Goal: Information Seeking & Learning: Learn about a topic

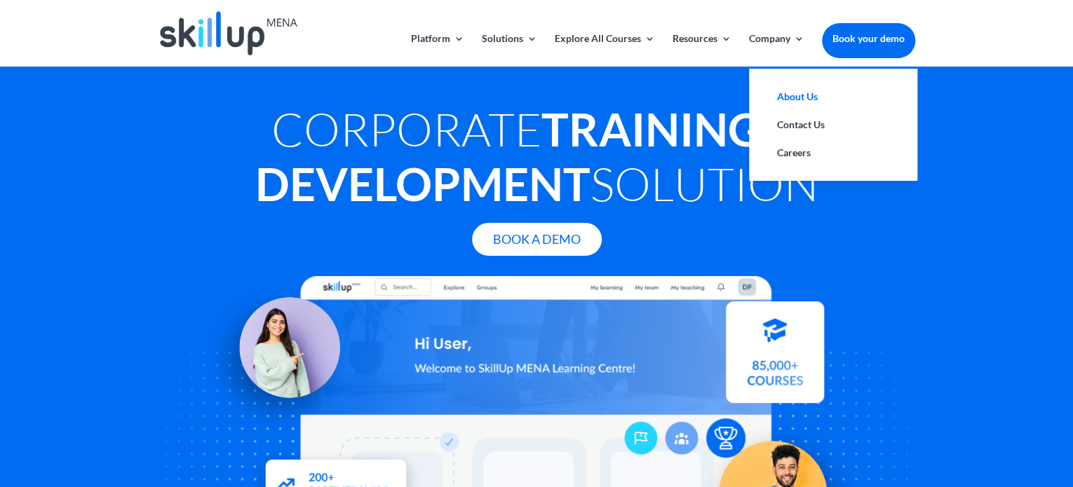
click at [806, 97] on link "About Us" at bounding box center [833, 97] width 140 height 28
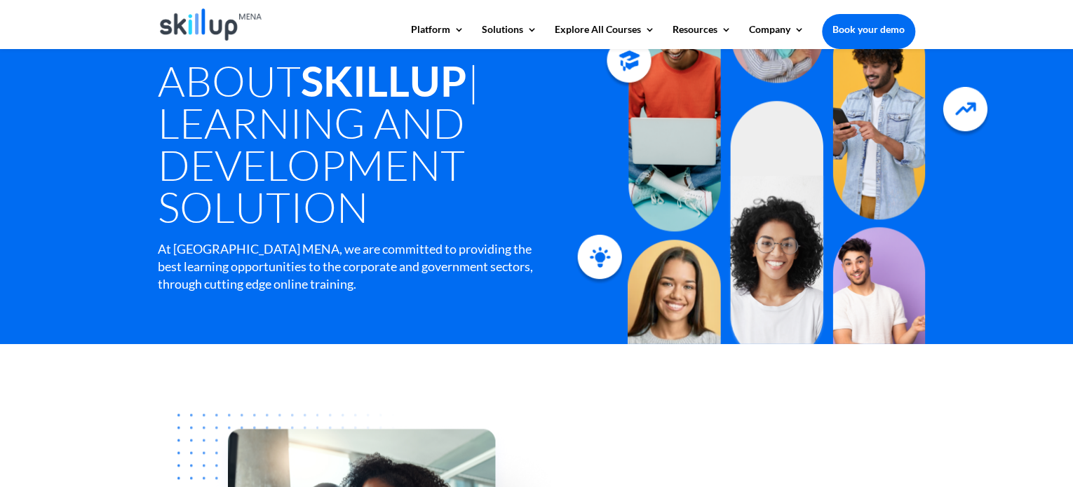
scroll to position [70, 0]
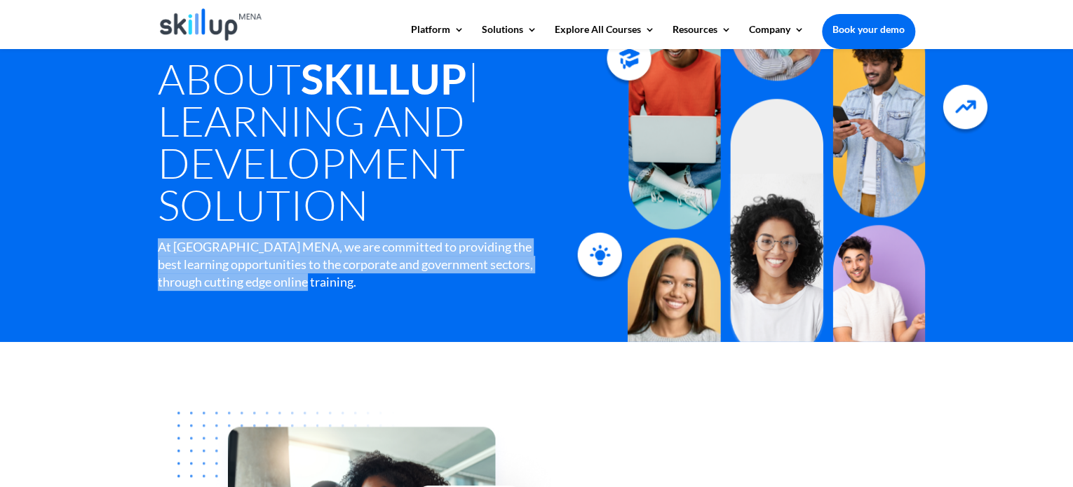
drag, startPoint x: 153, startPoint y: 245, endPoint x: 345, endPoint y: 313, distance: 203.6
click at [345, 313] on div "About SkillUp | Learning and Development Solution At Skillup MENA, we are commi…" at bounding box center [536, 160] width 1073 height 364
copy div "At Skillup MENA, we are committed to providing the best learning opportunities …"
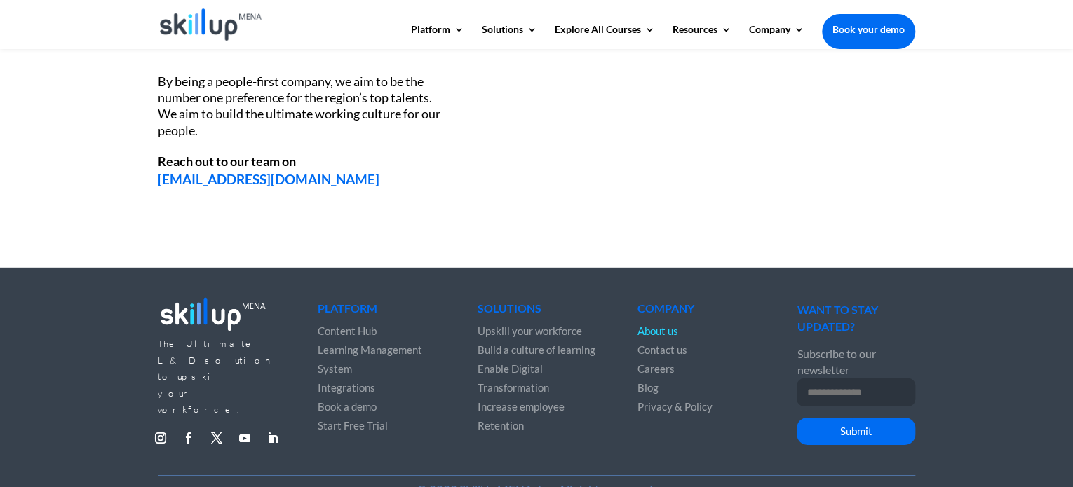
scroll to position [1984, 0]
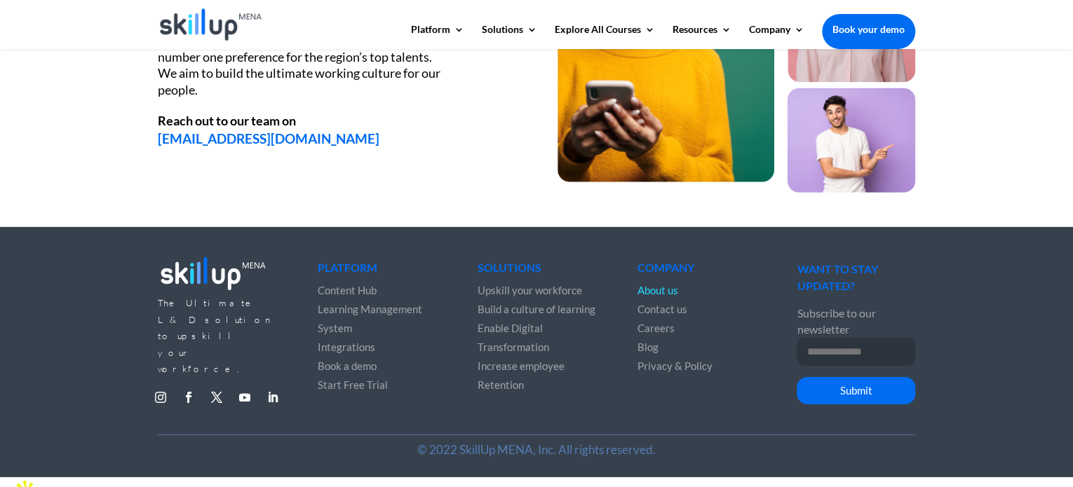
drag, startPoint x: 137, startPoint y: 353, endPoint x: 155, endPoint y: 353, distance: 17.5
click at [137, 353] on div "The Ultimate L&D solution to upskill your workforce. Follow Follow Follow Follo…" at bounding box center [536, 352] width 1073 height 250
click at [185, 386] on link "Follow" at bounding box center [188, 397] width 22 height 22
